Goal: Information Seeking & Learning: Understand process/instructions

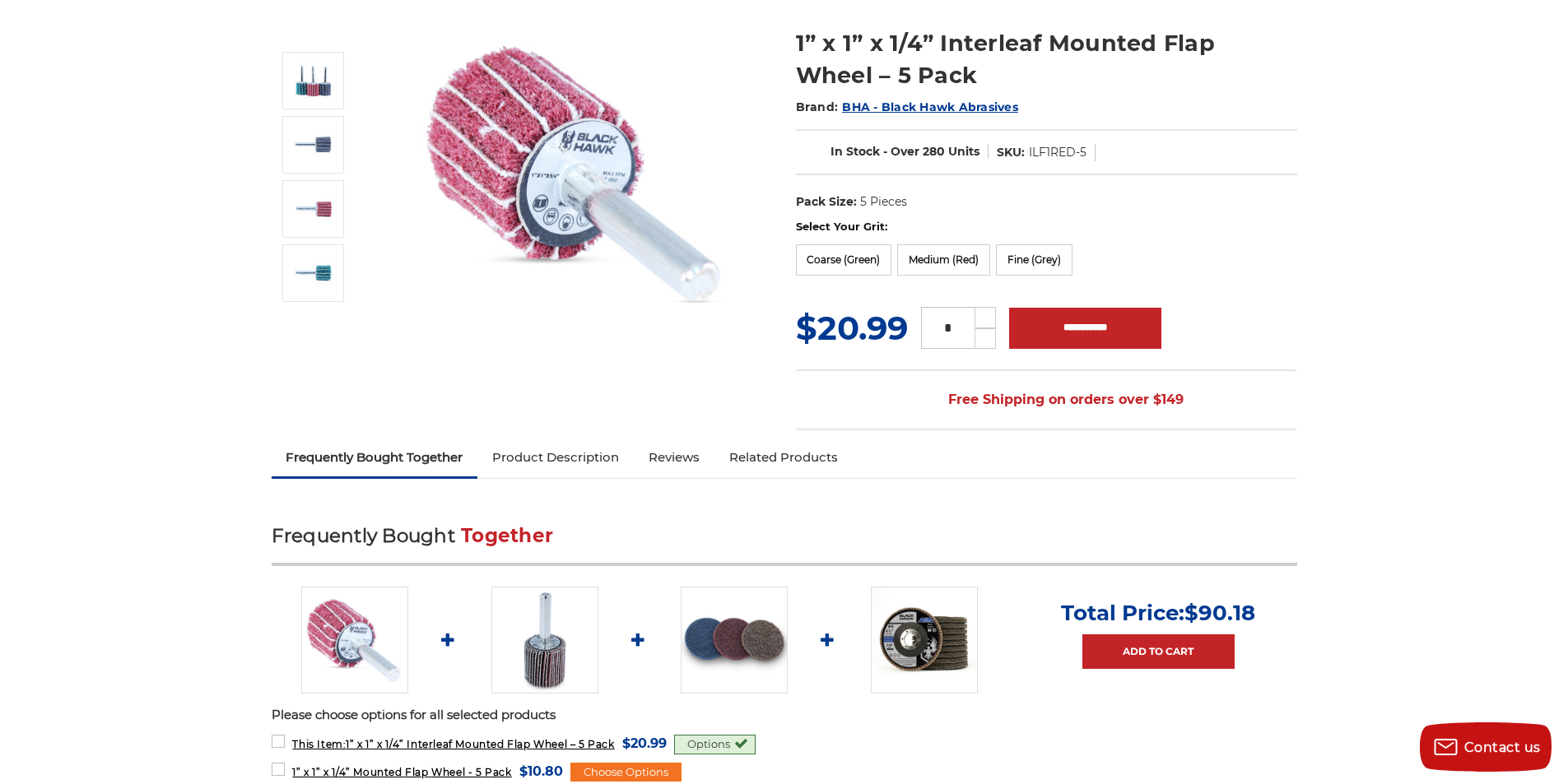
scroll to position [274, 0]
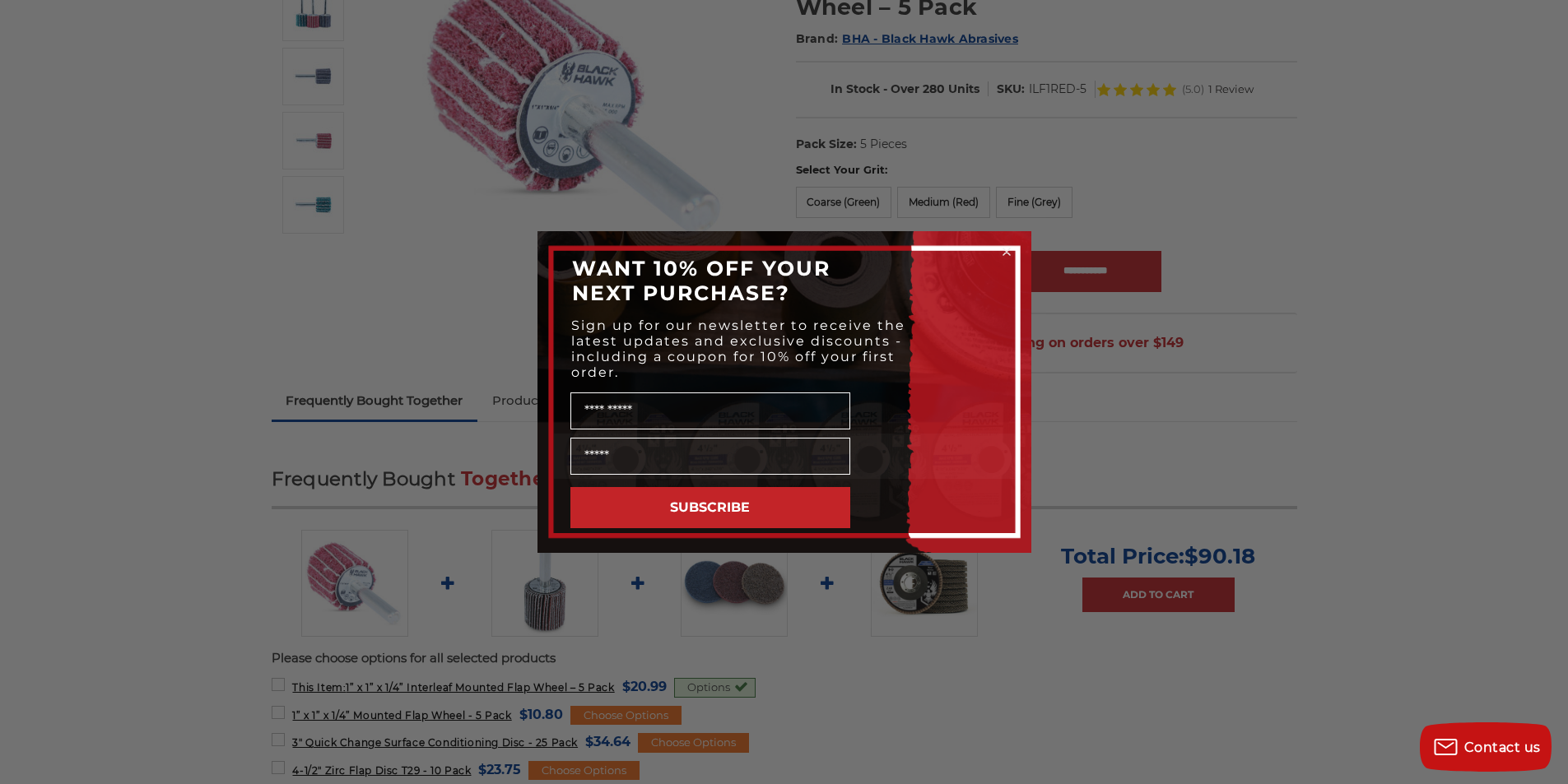
click at [1002, 249] on circle "Close dialog" at bounding box center [1006, 252] width 16 height 16
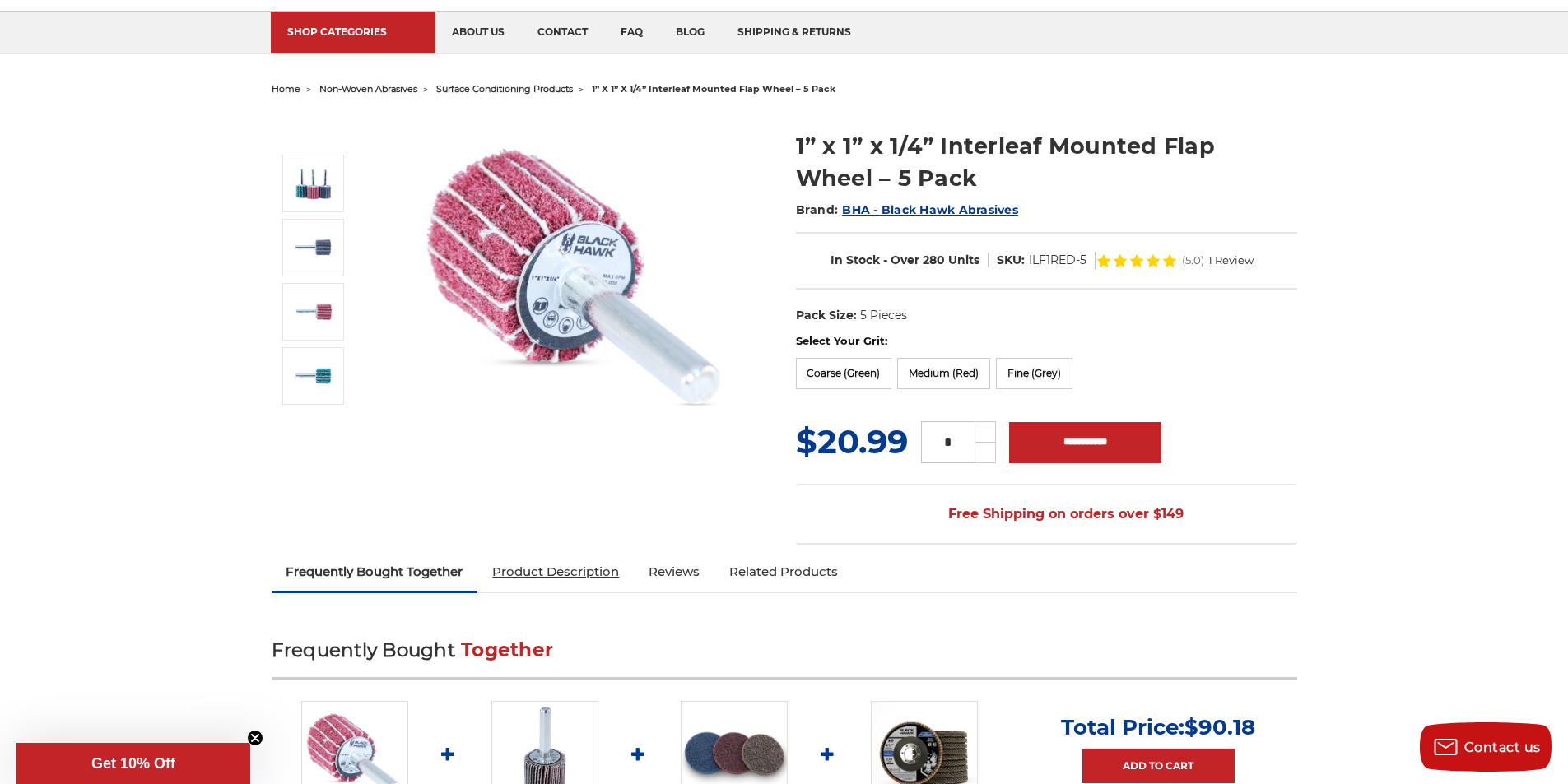
scroll to position [0, 0]
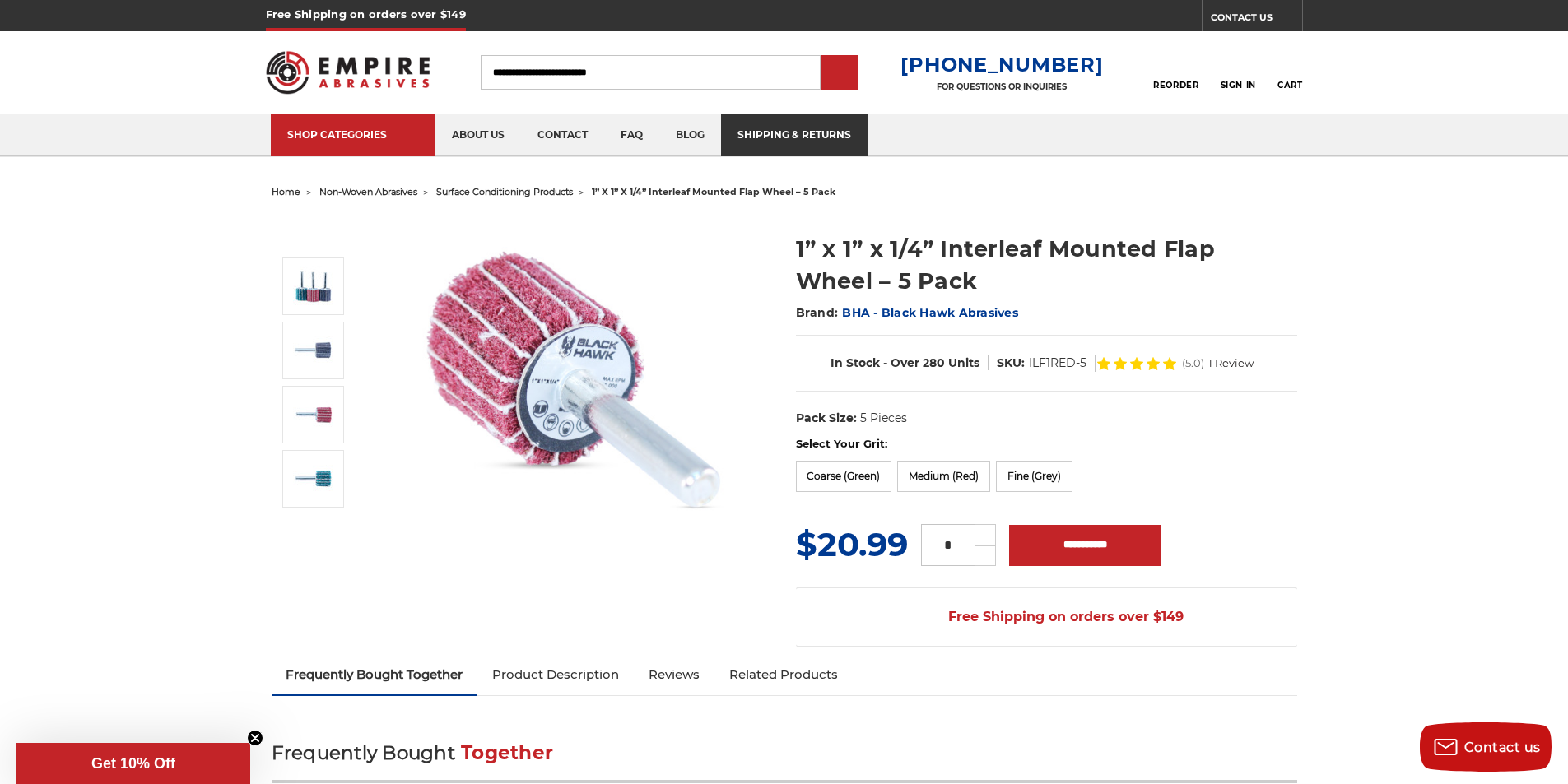
click at [728, 122] on link "shipping & returns" at bounding box center [794, 135] width 146 height 42
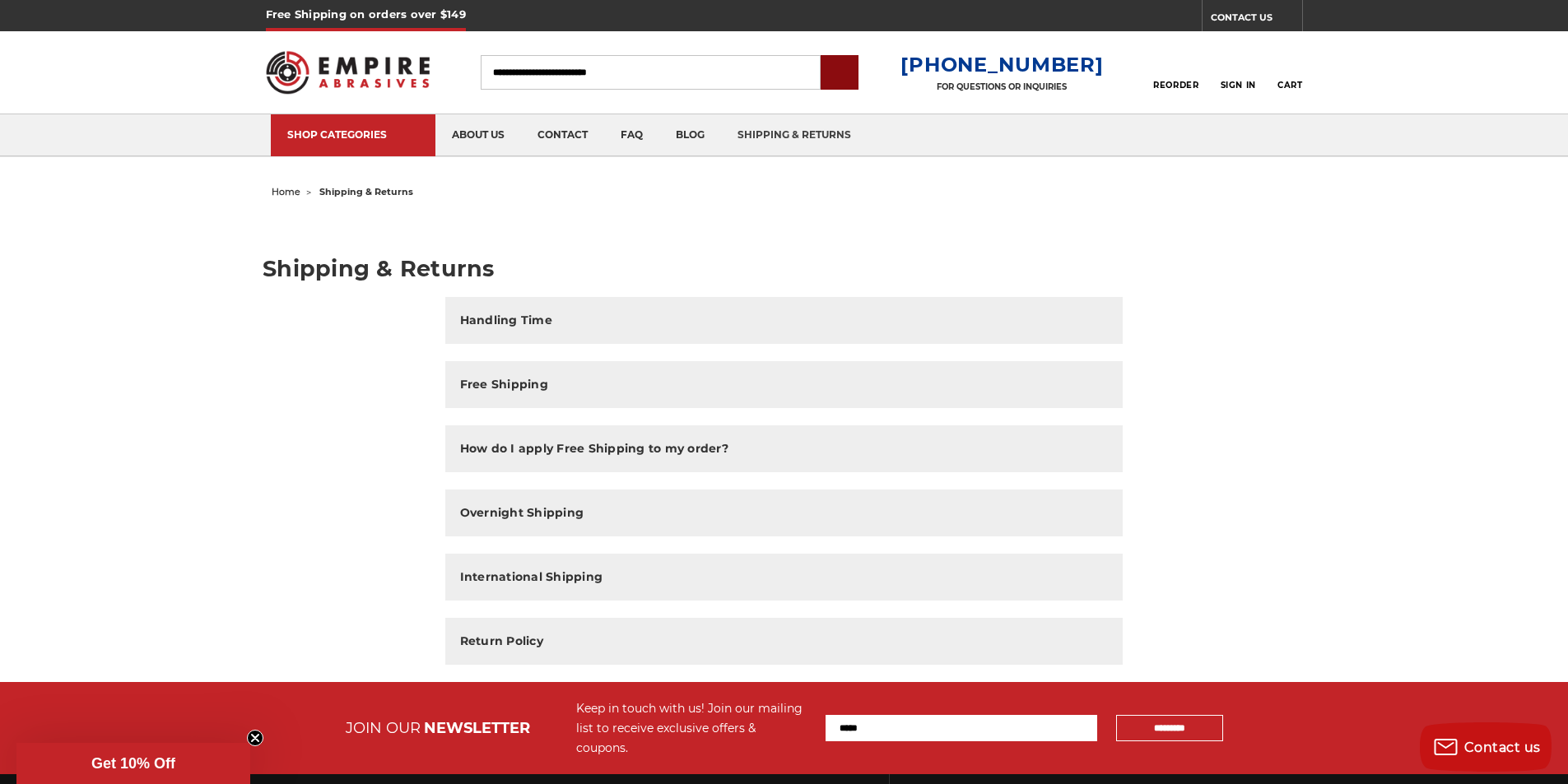
click at [856, 83] on input "submit" at bounding box center [840, 74] width 33 height 33
